Goal: Find specific page/section: Find specific page/section

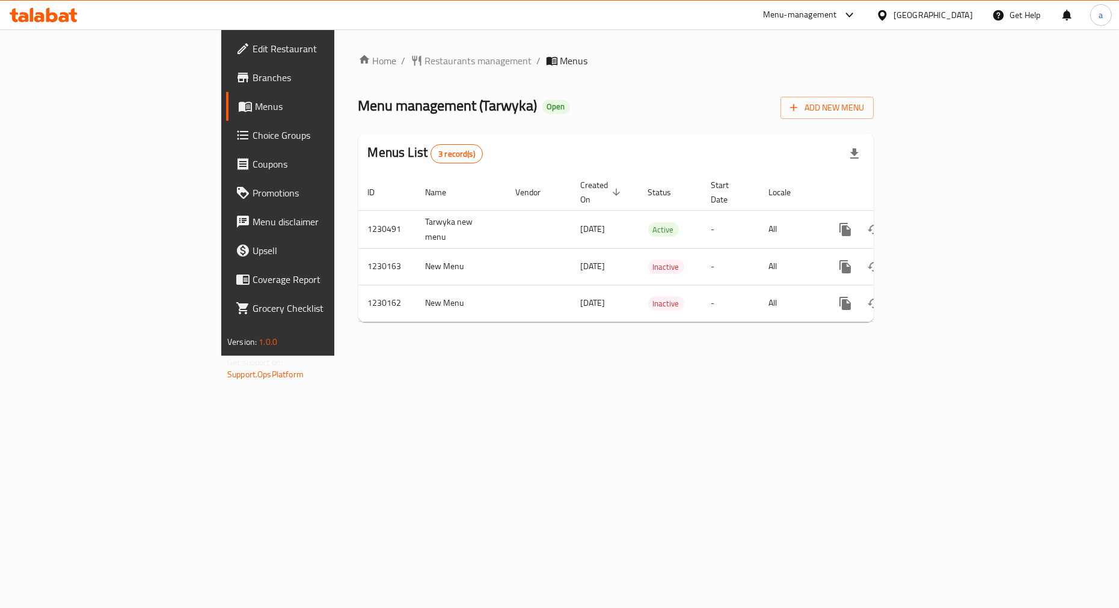
click at [253, 128] on span "Choice Groups" at bounding box center [326, 135] width 146 height 14
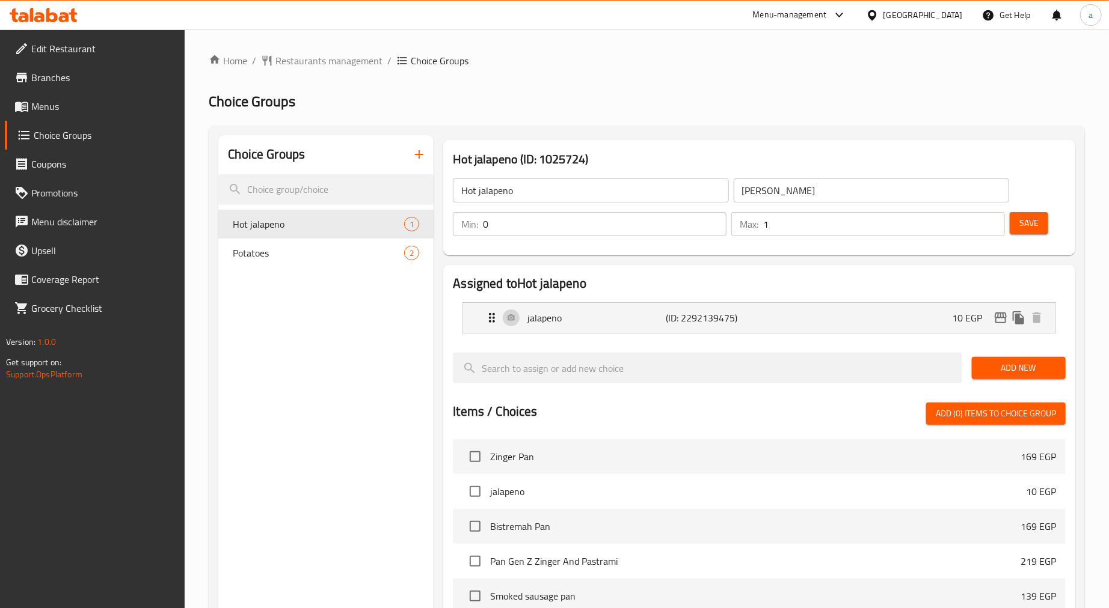
click at [706, 85] on div "Home / Restaurants management / Choice Groups Choice Groups Choice Groups Hot j…" at bounding box center [647, 481] width 876 height 854
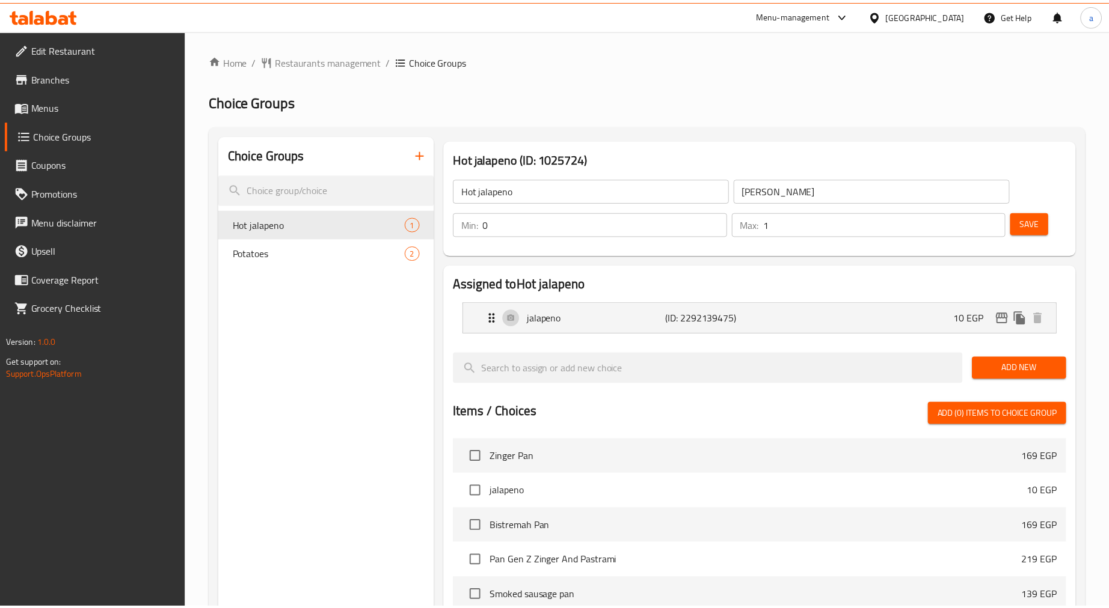
scroll to position [323, 0]
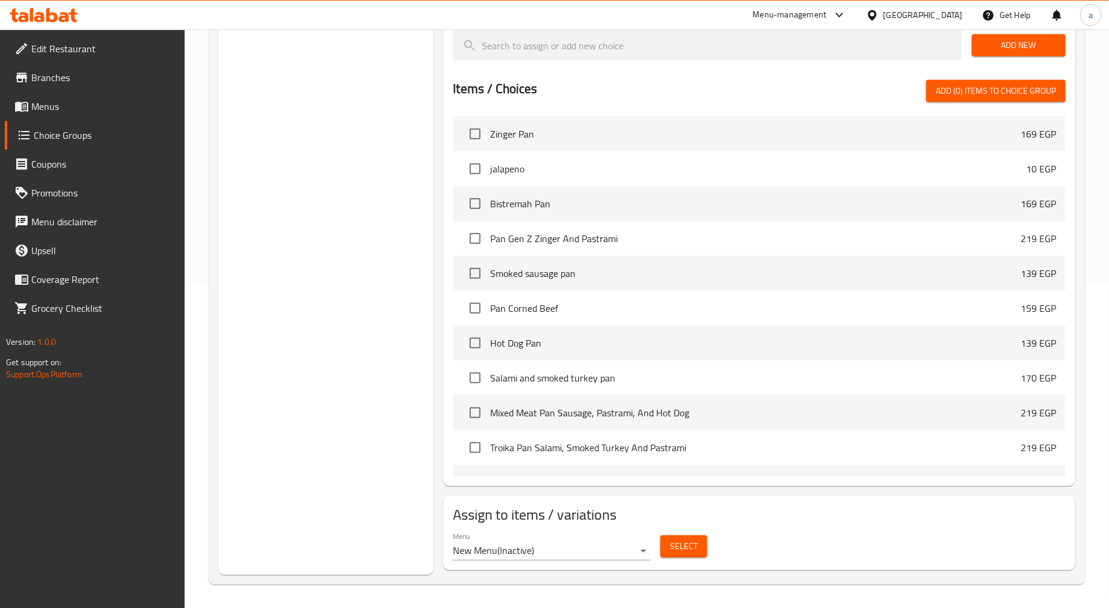
click at [296, 414] on div "Choice Groups Hot jalapeno 1 Potatoes 2" at bounding box center [325, 193] width 215 height 763
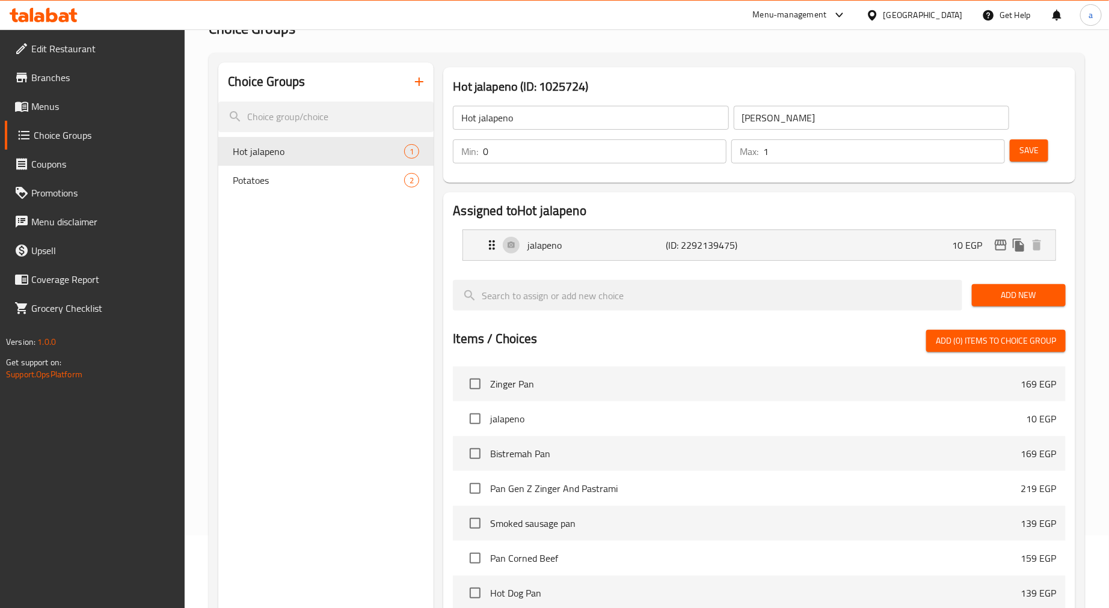
scroll to position [0, 0]
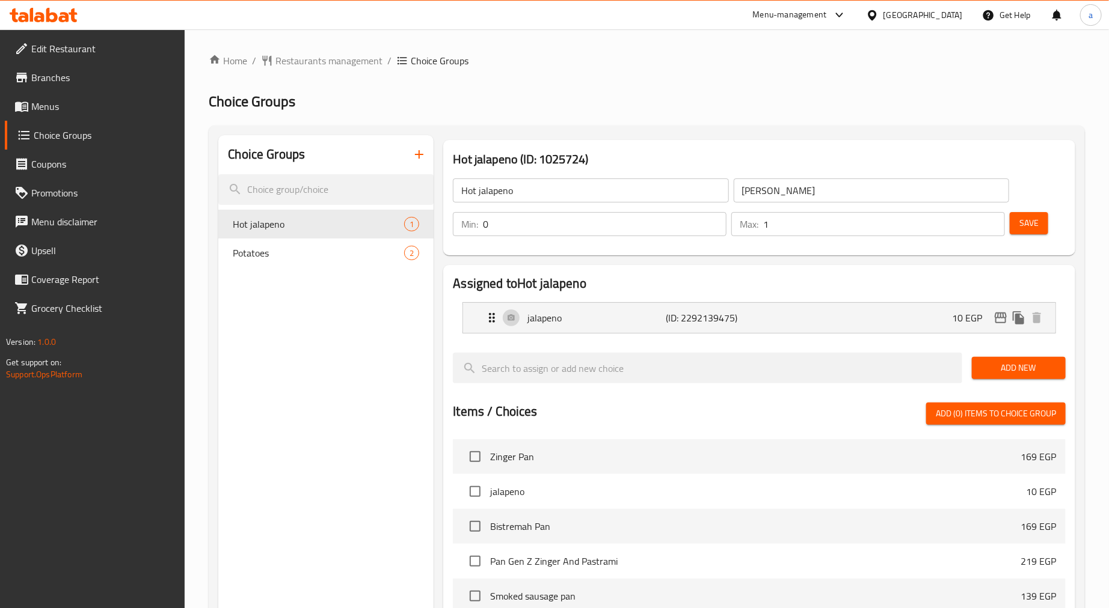
click at [298, 70] on div "Home / Restaurants management / Choice Groups Choice Groups Choice Groups Hot j…" at bounding box center [647, 481] width 876 height 854
click at [287, 64] on span "Restaurants management" at bounding box center [328, 61] width 107 height 14
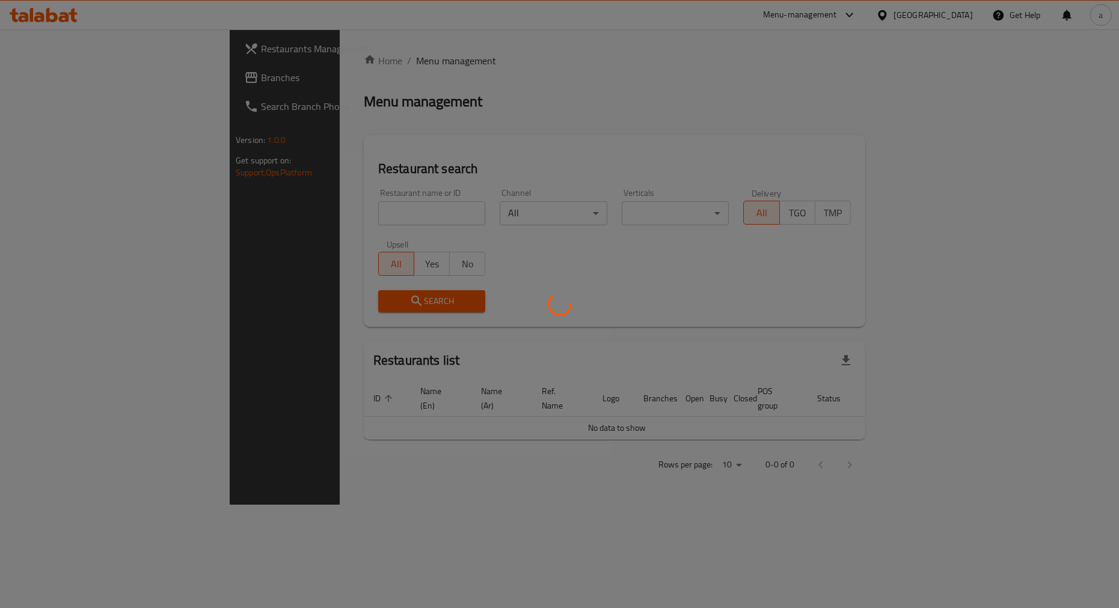
click at [81, 70] on div at bounding box center [559, 304] width 1119 height 608
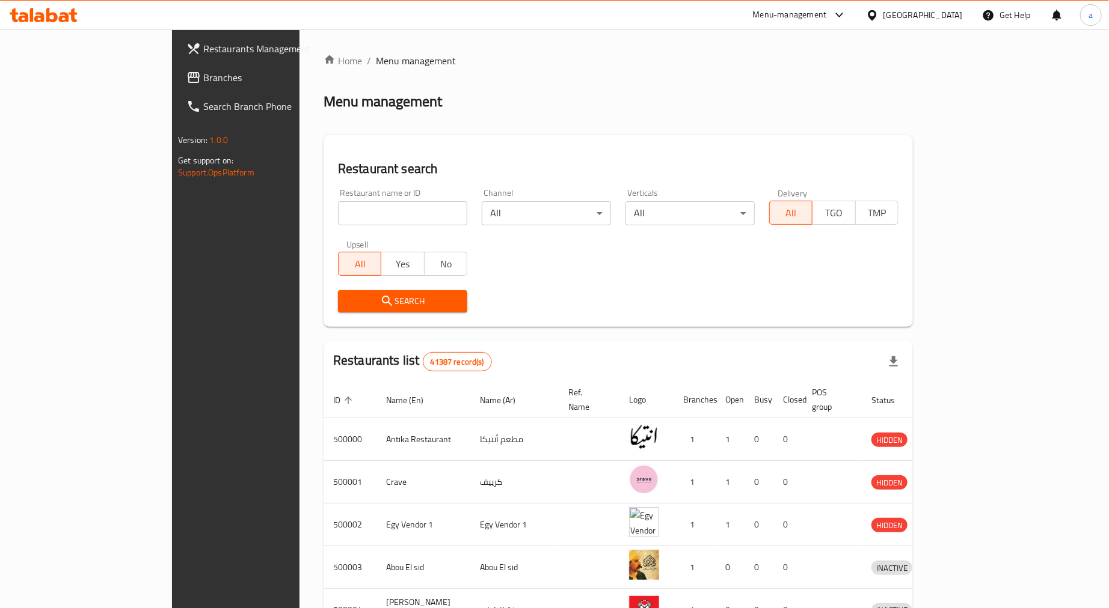
click at [338, 210] on input "search" at bounding box center [402, 213] width 129 height 24
paste input "719864"
type input "719864"
click at [177, 87] on link "Branches" at bounding box center [267, 77] width 180 height 29
